Goal: Transaction & Acquisition: Purchase product/service

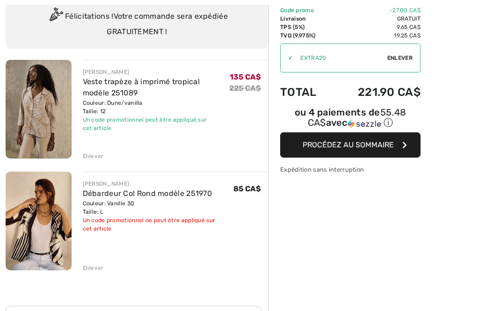
scroll to position [74, 0]
click at [95, 264] on div "Enlever" at bounding box center [93, 268] width 21 height 8
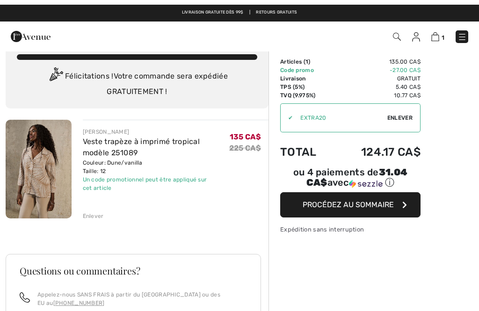
scroll to position [0, 0]
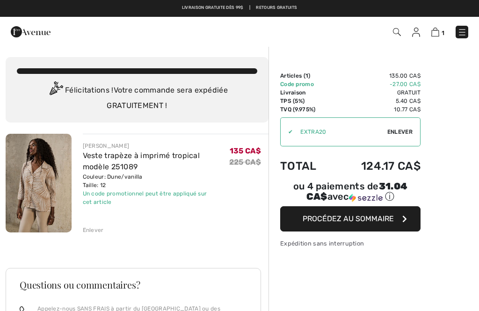
click at [416, 33] on img at bounding box center [416, 32] width 8 height 9
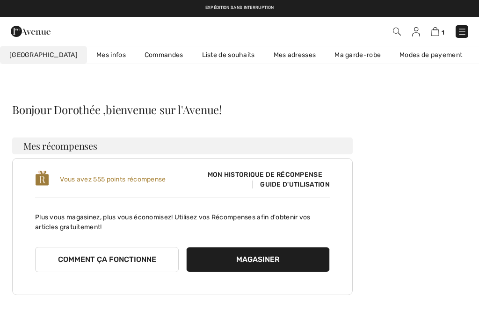
click at [234, 54] on link "Liste de souhaits" at bounding box center [229, 54] width 72 height 17
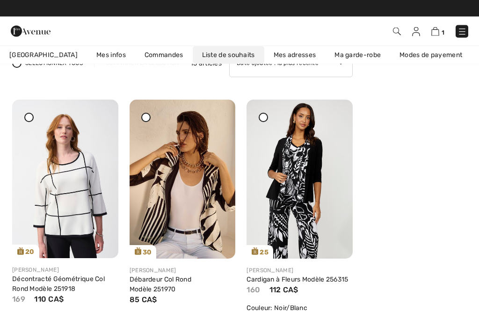
scroll to position [88, 0]
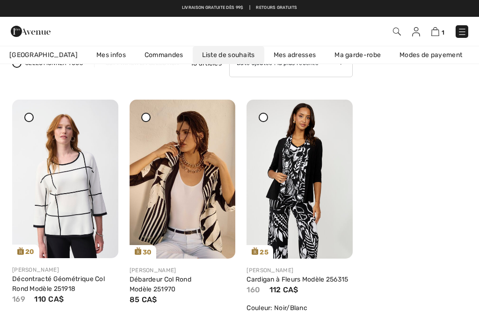
click at [341, 213] on img at bounding box center [300, 179] width 106 height 159
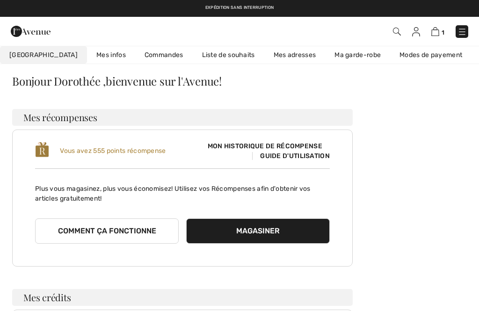
scroll to position [29, 0]
click at [218, 53] on link "Liste de souhaits" at bounding box center [229, 54] width 72 height 17
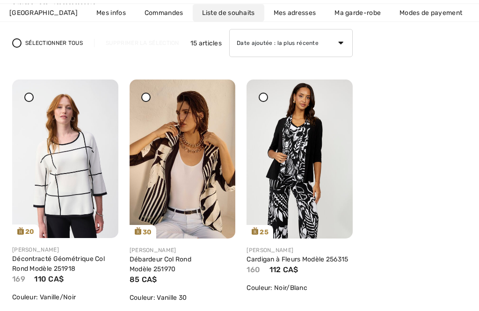
scroll to position [109, 0]
click at [109, 149] on img at bounding box center [65, 159] width 106 height 159
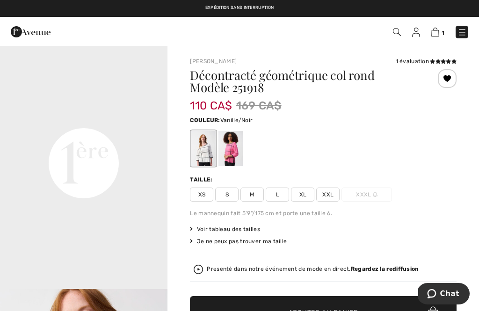
scroll to position [515, 0]
click at [142, 118] on video "Your browser does not support the video tag." at bounding box center [84, 76] width 168 height 84
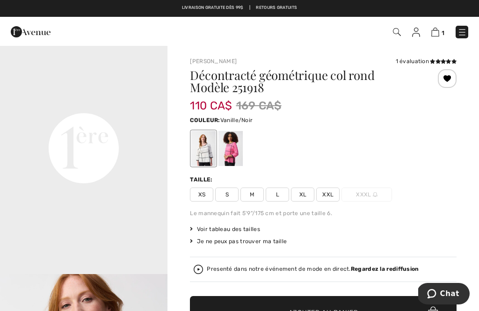
scroll to position [525, 0]
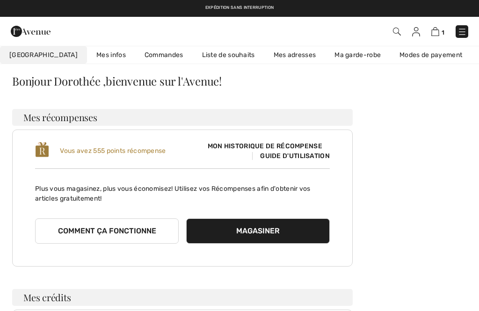
scroll to position [29, 0]
click at [438, 32] on img at bounding box center [436, 31] width 8 height 9
click at [440, 36] on img at bounding box center [436, 31] width 8 height 9
click at [442, 30] on span "1" at bounding box center [443, 32] width 3 height 7
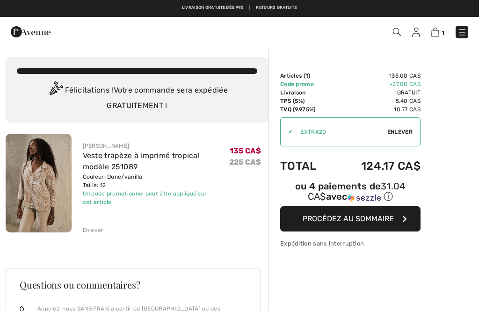
click at [58, 198] on img at bounding box center [39, 183] width 66 height 99
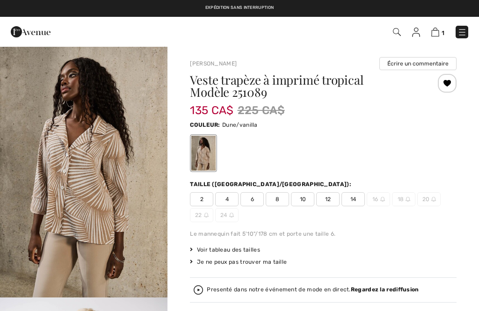
checkbox input "true"
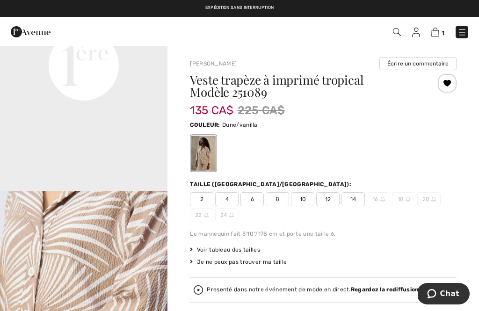
scroll to position [581, 0]
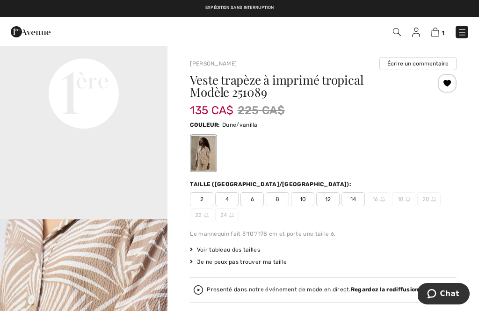
click at [131, 51] on video "Your browser does not support the video tag." at bounding box center [84, 10] width 168 height 84
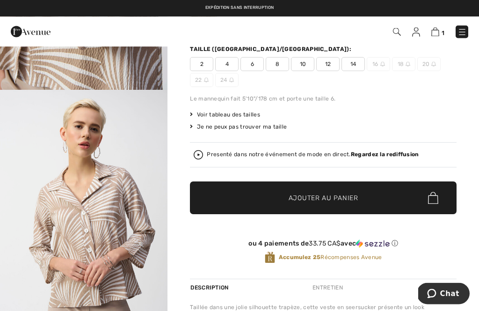
scroll to position [135, 0]
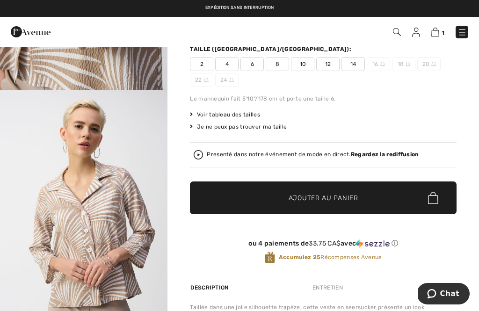
click at [441, 29] on link "1" at bounding box center [438, 31] width 13 height 11
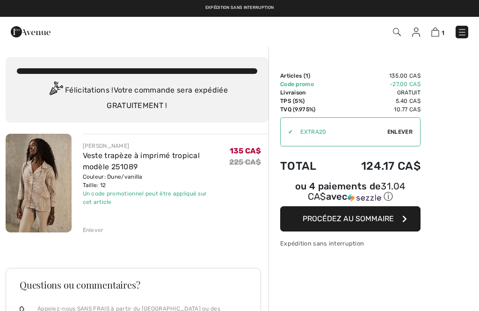
click at [374, 221] on span "Procédez au sommaire" at bounding box center [348, 218] width 91 height 9
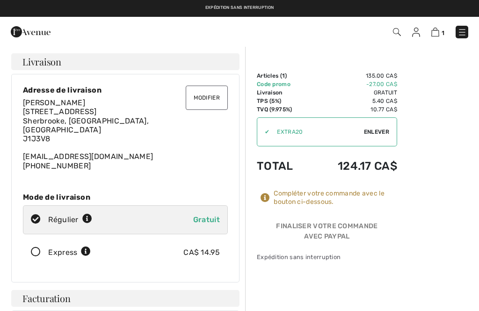
checkbox input "true"
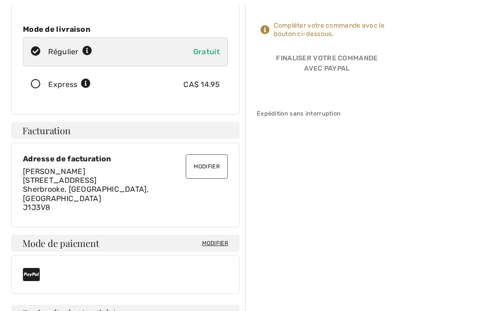
scroll to position [179, 0]
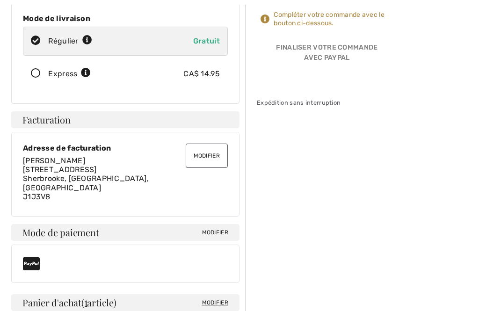
click at [218, 228] on span "Modifier" at bounding box center [215, 232] width 26 height 8
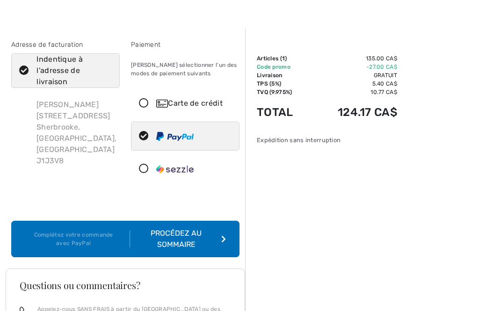
click at [146, 103] on icon at bounding box center [144, 104] width 25 height 10
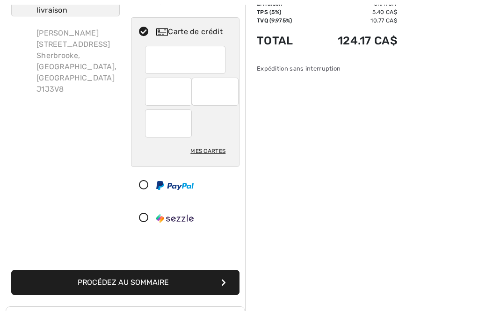
scroll to position [88, 0]
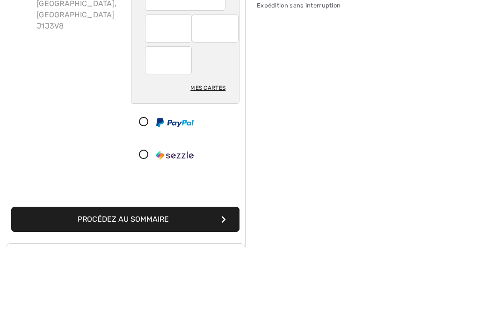
click at [89, 75] on div "Adresse de facturation Indentique à l'adresse de livraison [PERSON_NAME] [STREE…" at bounding box center [66, 103] width 120 height 268
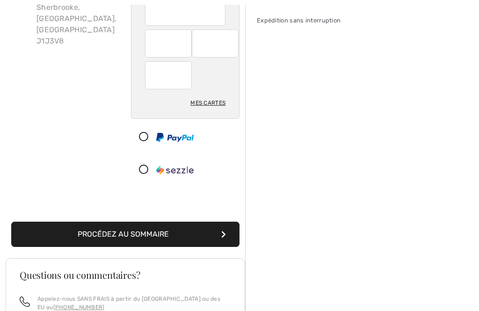
scroll to position [154, 0]
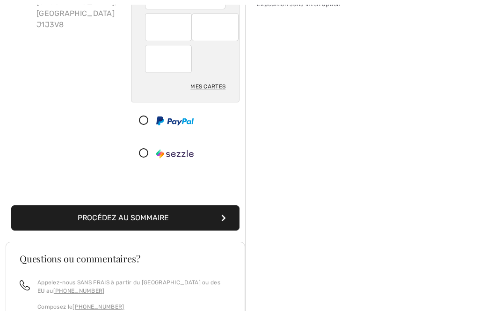
click at [224, 217] on icon "submit" at bounding box center [223, 217] width 5 height 7
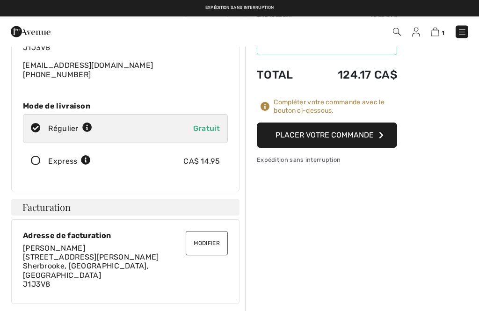
click at [373, 132] on button "Placer votre commande" at bounding box center [327, 135] width 140 height 25
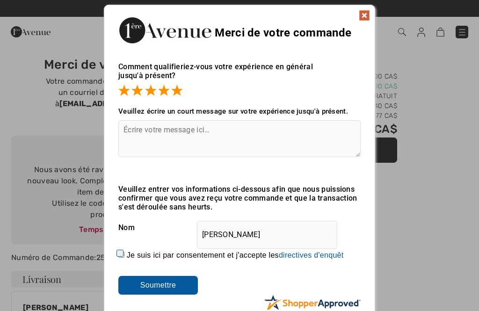
click at [174, 282] on input "Soumettre" at bounding box center [158, 285] width 80 height 19
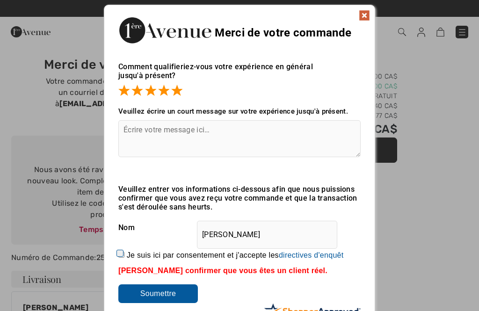
click at [170, 296] on input "Soumettre" at bounding box center [158, 294] width 80 height 19
click at [130, 256] on label "Je suis ici par consentement et j'accepte les En soumettant une évaluation, vou…" at bounding box center [235, 255] width 217 height 8
click at [125, 256] on input "Je suis ici par consentement et j'accepte les En soumettant une évaluation, vou…" at bounding box center [121, 255] width 6 height 6
checkbox input "true"
click at [254, 272] on div "Veuillez confirmer que vous êtes un client réel." at bounding box center [239, 271] width 242 height 8
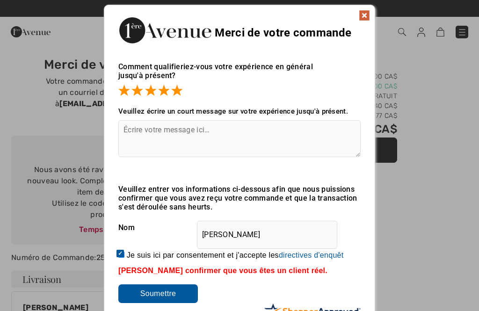
click at [249, 236] on input "Dorothée Careau" at bounding box center [267, 235] width 140 height 28
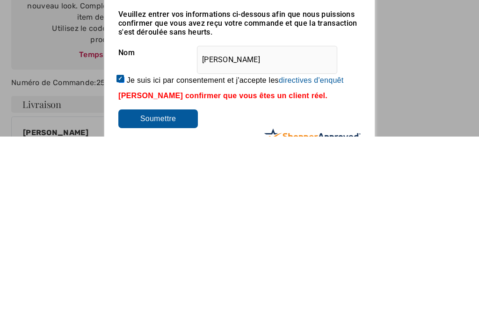
click at [166, 285] on input "Soumettre" at bounding box center [158, 294] width 80 height 19
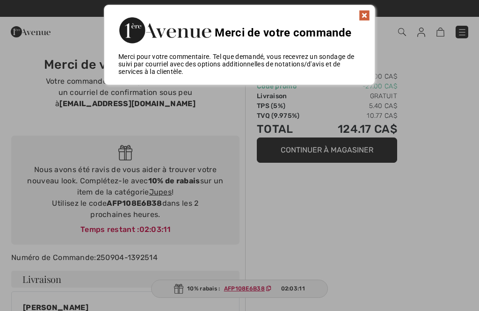
click at [460, 103] on div at bounding box center [239, 155] width 479 height 311
click at [365, 13] on img at bounding box center [364, 15] width 11 height 11
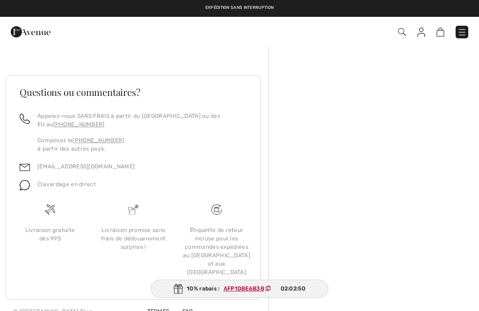
scroll to position [91, 0]
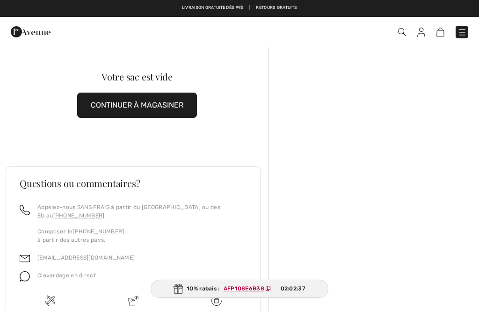
click at [466, 31] on img at bounding box center [462, 32] width 9 height 9
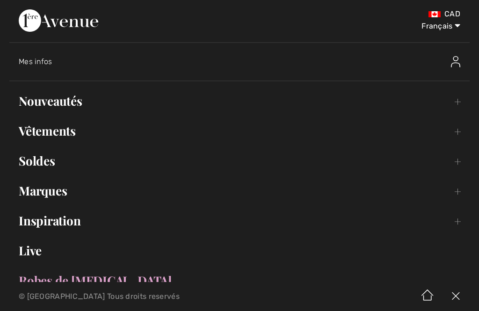
click at [101, 99] on link "Nouveautés Toggle submenu" at bounding box center [239, 101] width 461 height 21
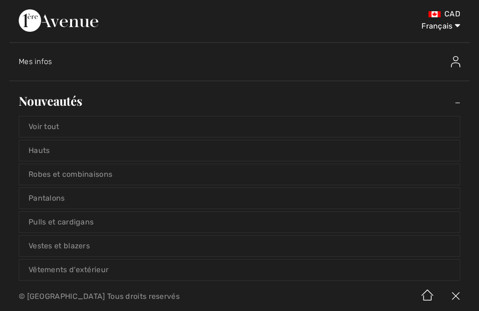
click at [111, 152] on link "Hauts" at bounding box center [239, 150] width 441 height 21
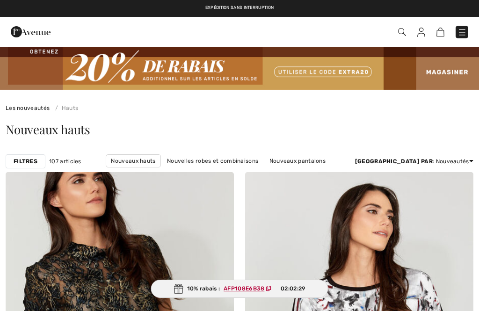
checkbox input "true"
